Goal: Task Accomplishment & Management: Use online tool/utility

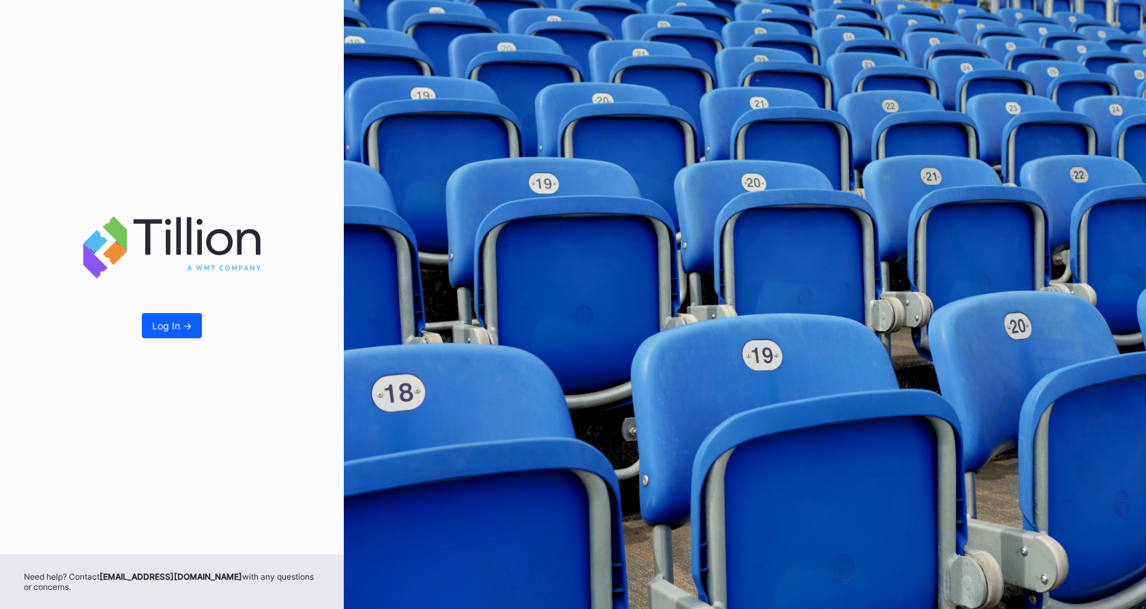
click at [171, 327] on div "Log In ->" at bounding box center [172, 326] width 40 height 12
click at [162, 316] on button "Log In ->" at bounding box center [172, 325] width 60 height 25
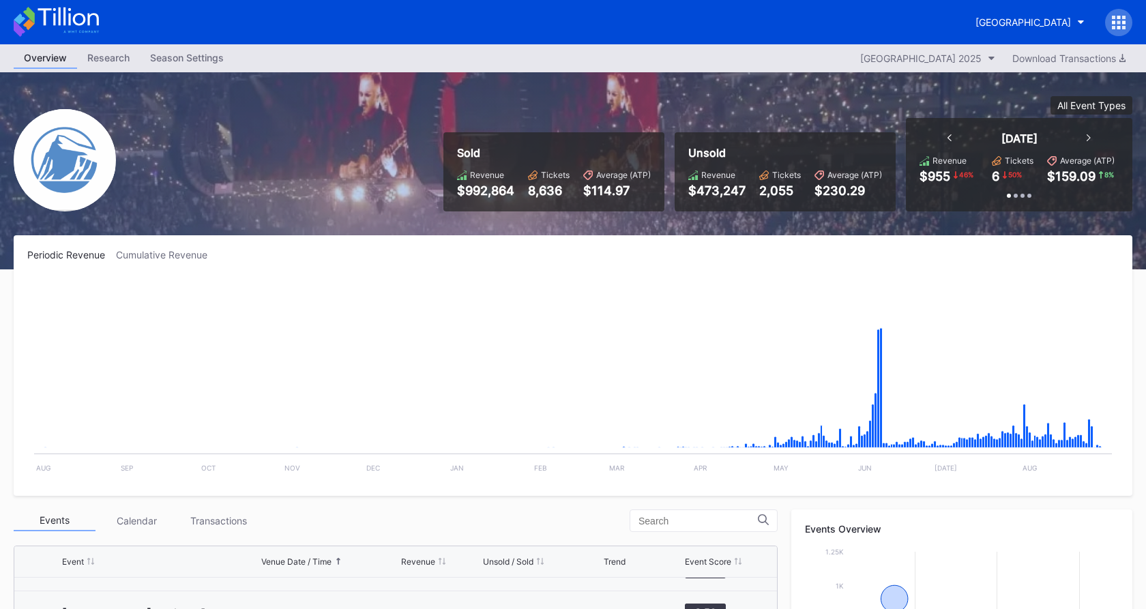
scroll to position [1597, 0]
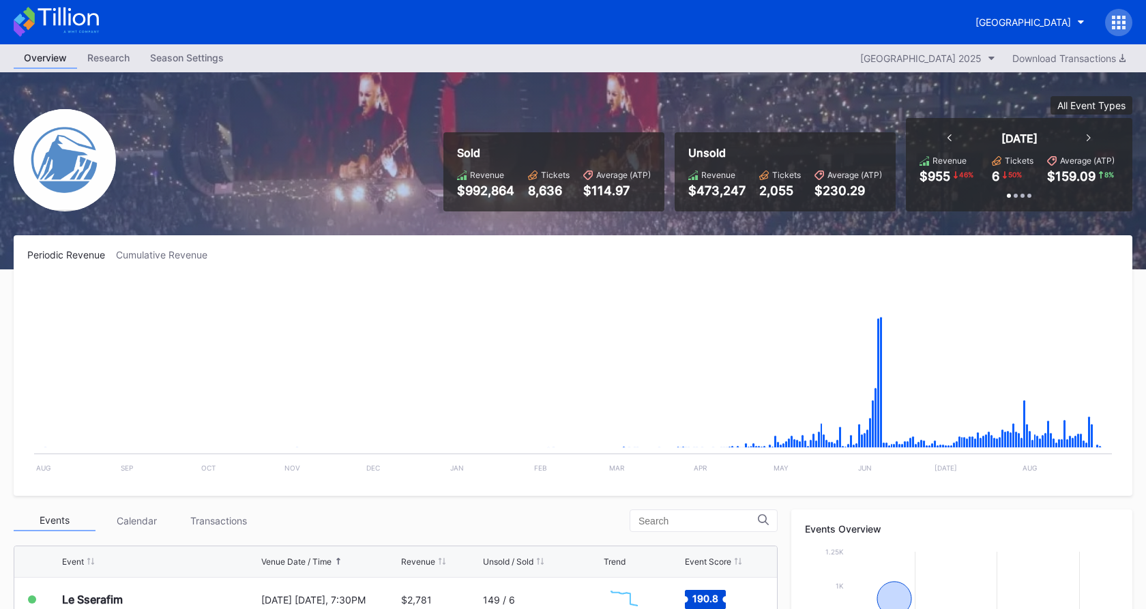
click at [1111, 31] on div at bounding box center [1118, 22] width 27 height 27
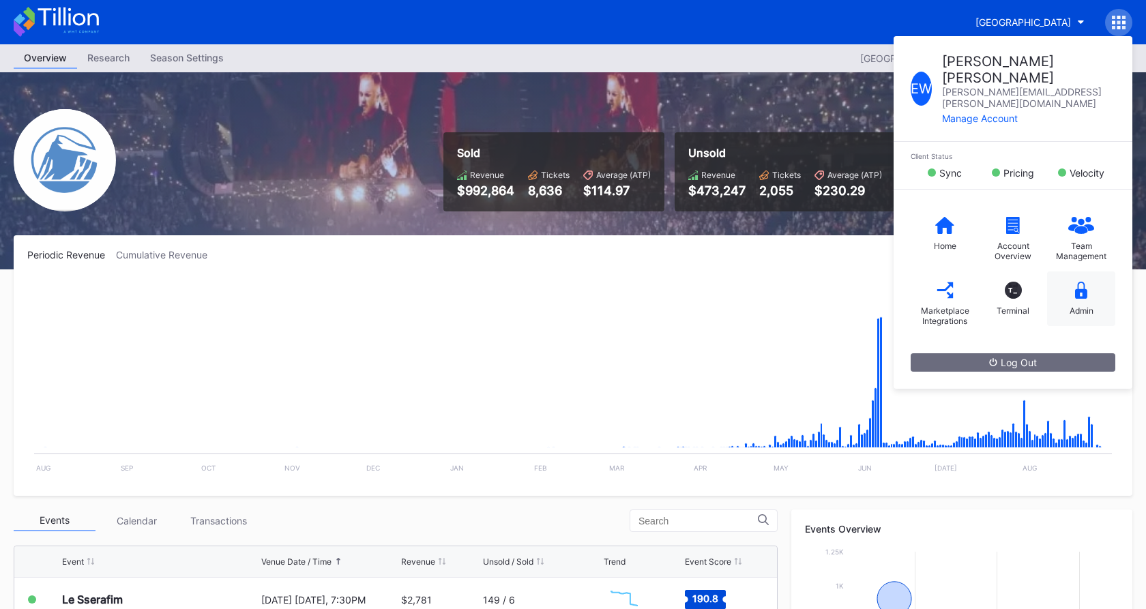
click at [1098, 272] on div "Admin" at bounding box center [1081, 299] width 68 height 55
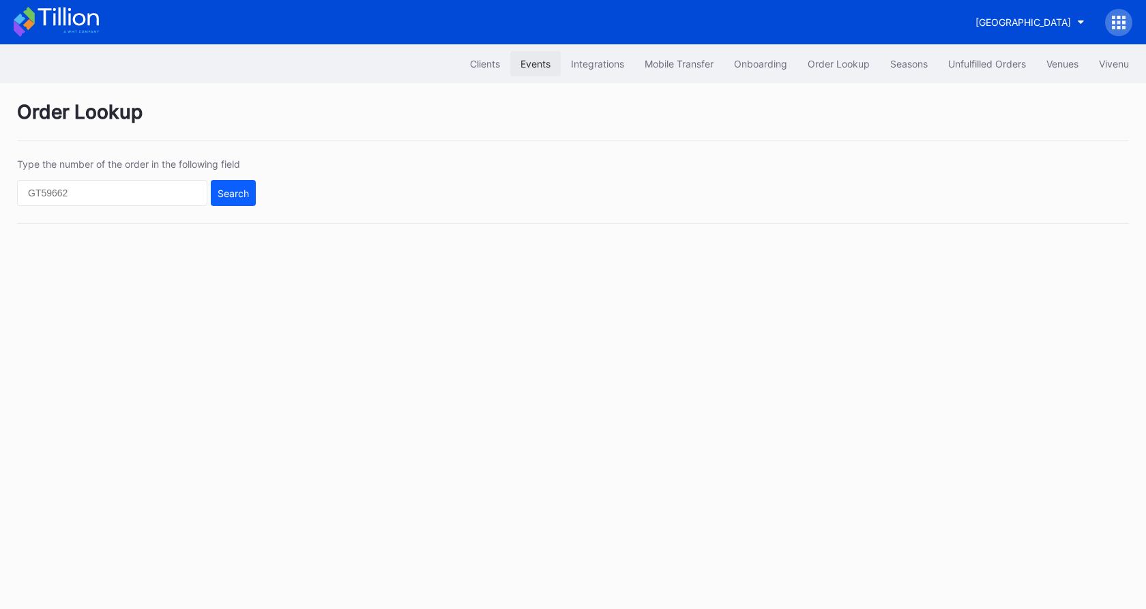
click at [538, 61] on div "Events" at bounding box center [536, 64] width 30 height 12
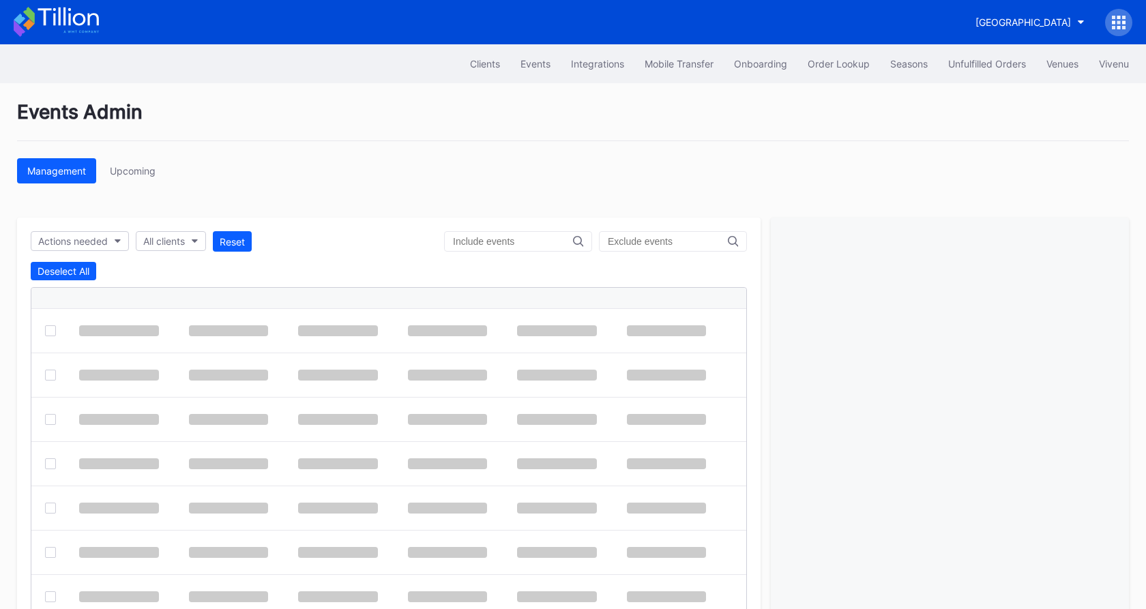
click at [534, 242] on input "text" at bounding box center [513, 241] width 120 height 11
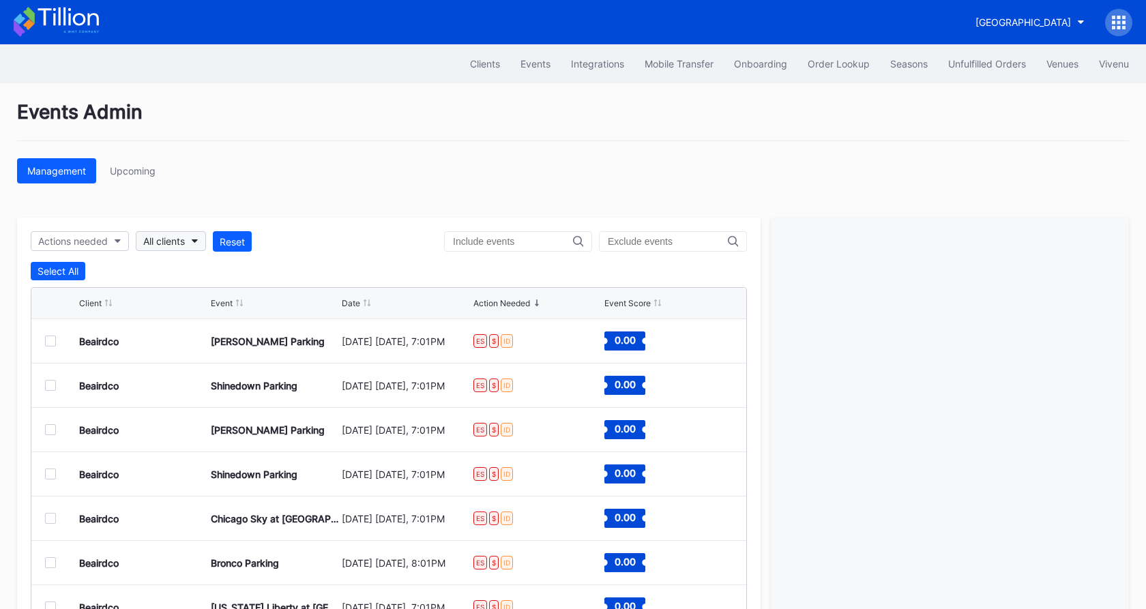
click at [145, 244] on div "All clients" at bounding box center [164, 241] width 42 height 12
type input "rough"
click at [186, 307] on div "Frisco RoughRiders Primary" at bounding box center [208, 303] width 123 height 12
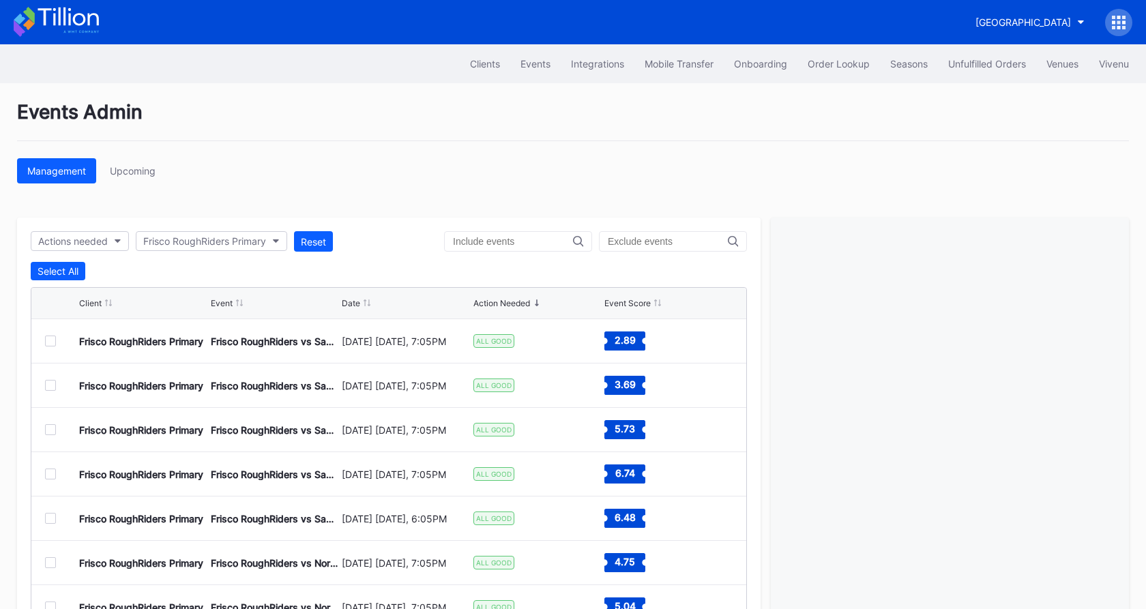
click at [44, 343] on div "Frisco RoughRiders Primary Frisco RoughRiders vs San Antonio Missions [DATE] [D…" at bounding box center [388, 341] width 715 height 44
click at [47, 340] on div at bounding box center [50, 341] width 11 height 11
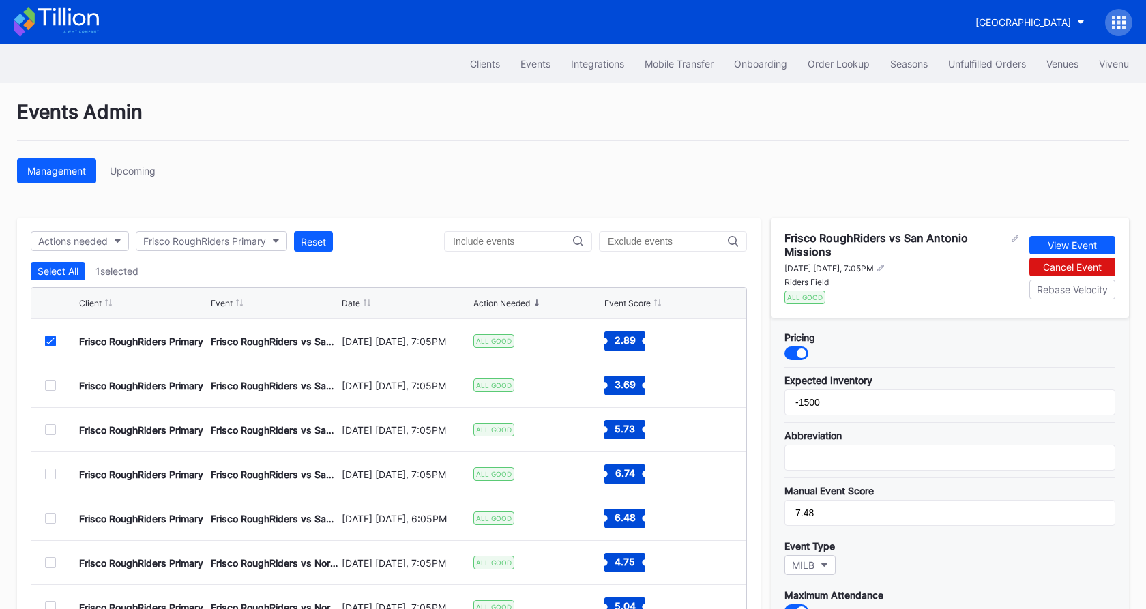
click at [801, 349] on div at bounding box center [802, 354] width 10 height 10
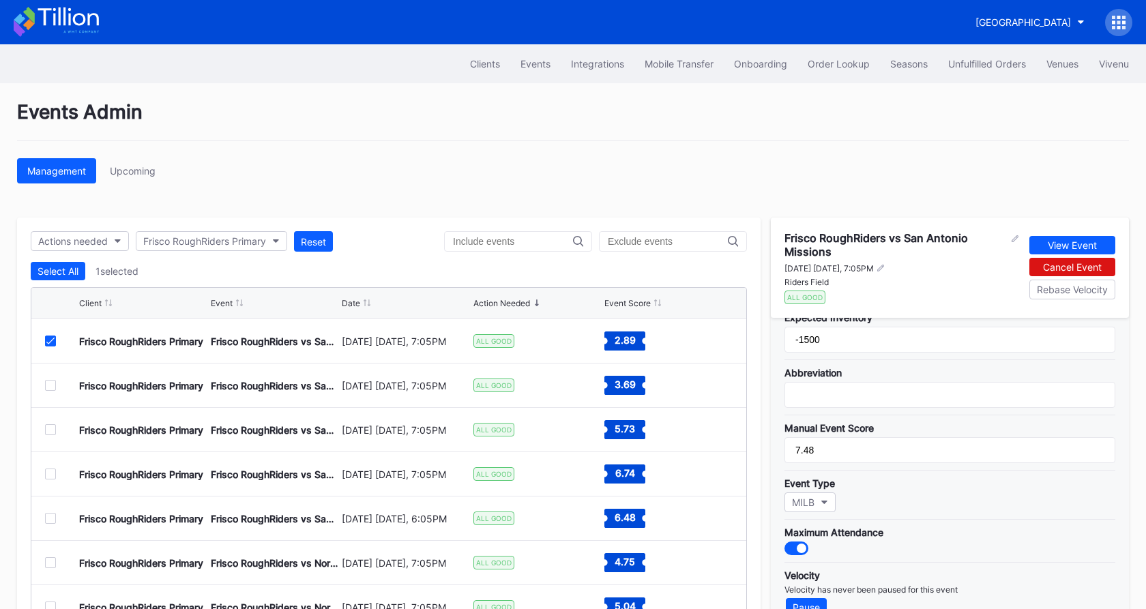
scroll to position [85, 0]
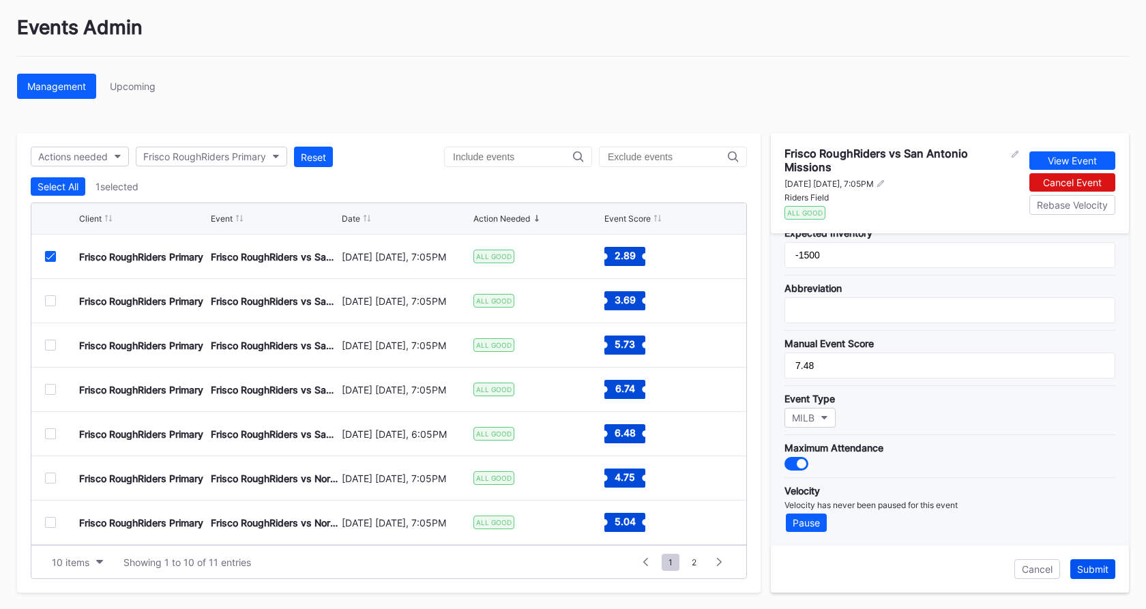
click at [1086, 571] on div "Submit" at bounding box center [1092, 570] width 31 height 12
